Goal: Information Seeking & Learning: Learn about a topic

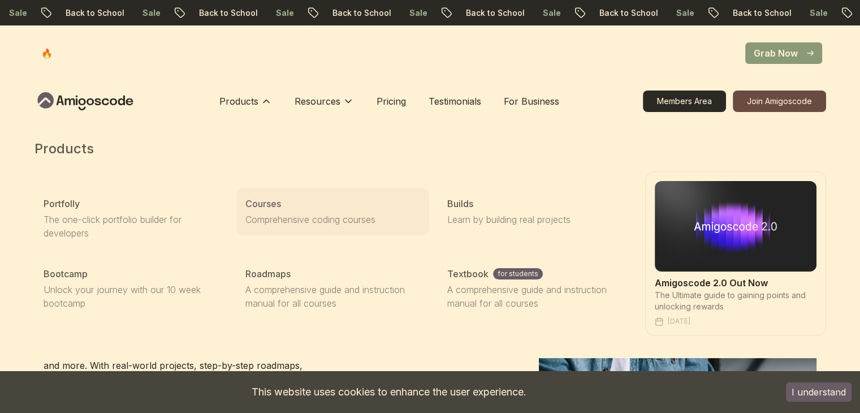
click at [267, 215] on p "Comprehensive coding courses" at bounding box center [332, 220] width 175 height 14
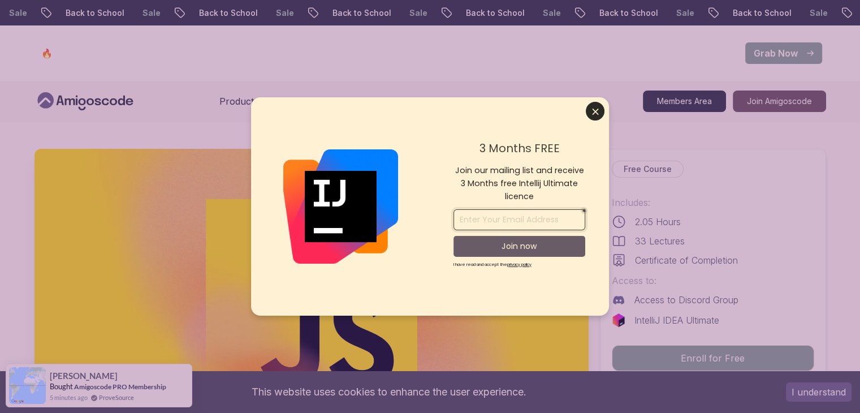
click at [526, 224] on input "email" at bounding box center [519, 219] width 132 height 21
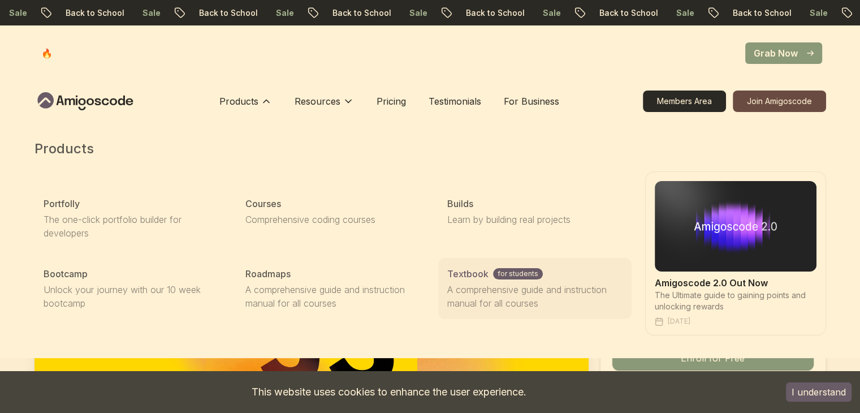
click at [493, 291] on p "A comprehensive guide and instruction manual for all courses" at bounding box center [534, 296] width 175 height 27
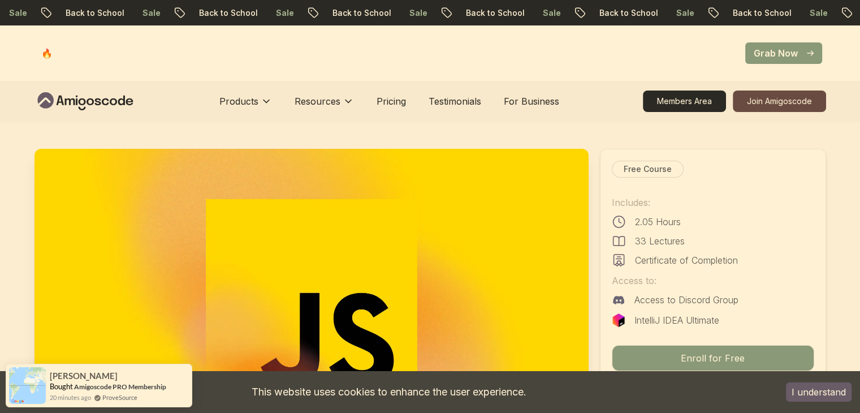
scroll to position [113, 0]
